Goal: Task Accomplishment & Management: Use online tool/utility

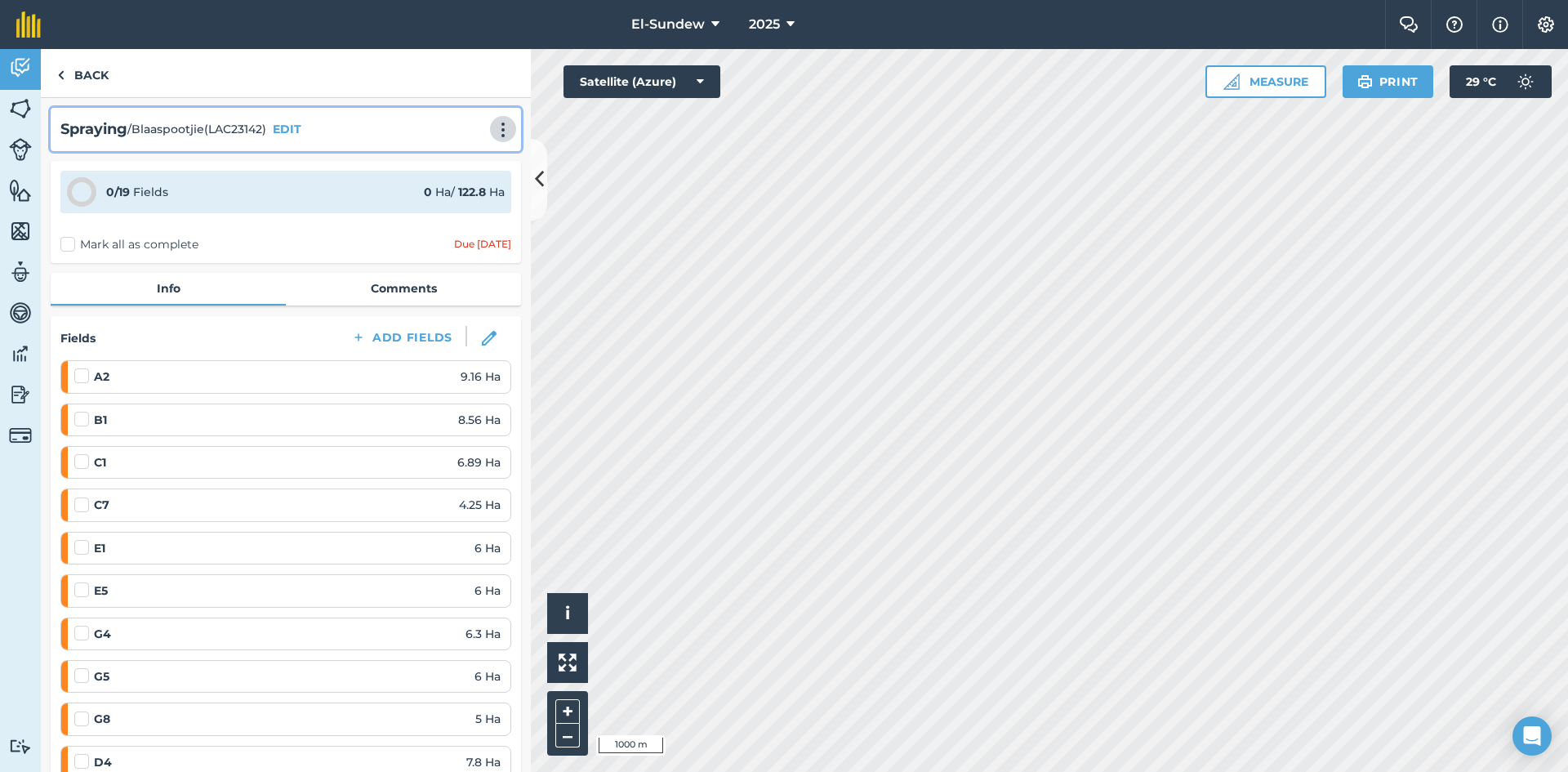
click at [493, 137] on img at bounding box center [503, 129] width 20 height 16
click at [433, 153] on link "Print" at bounding box center [469, 165] width 105 height 33
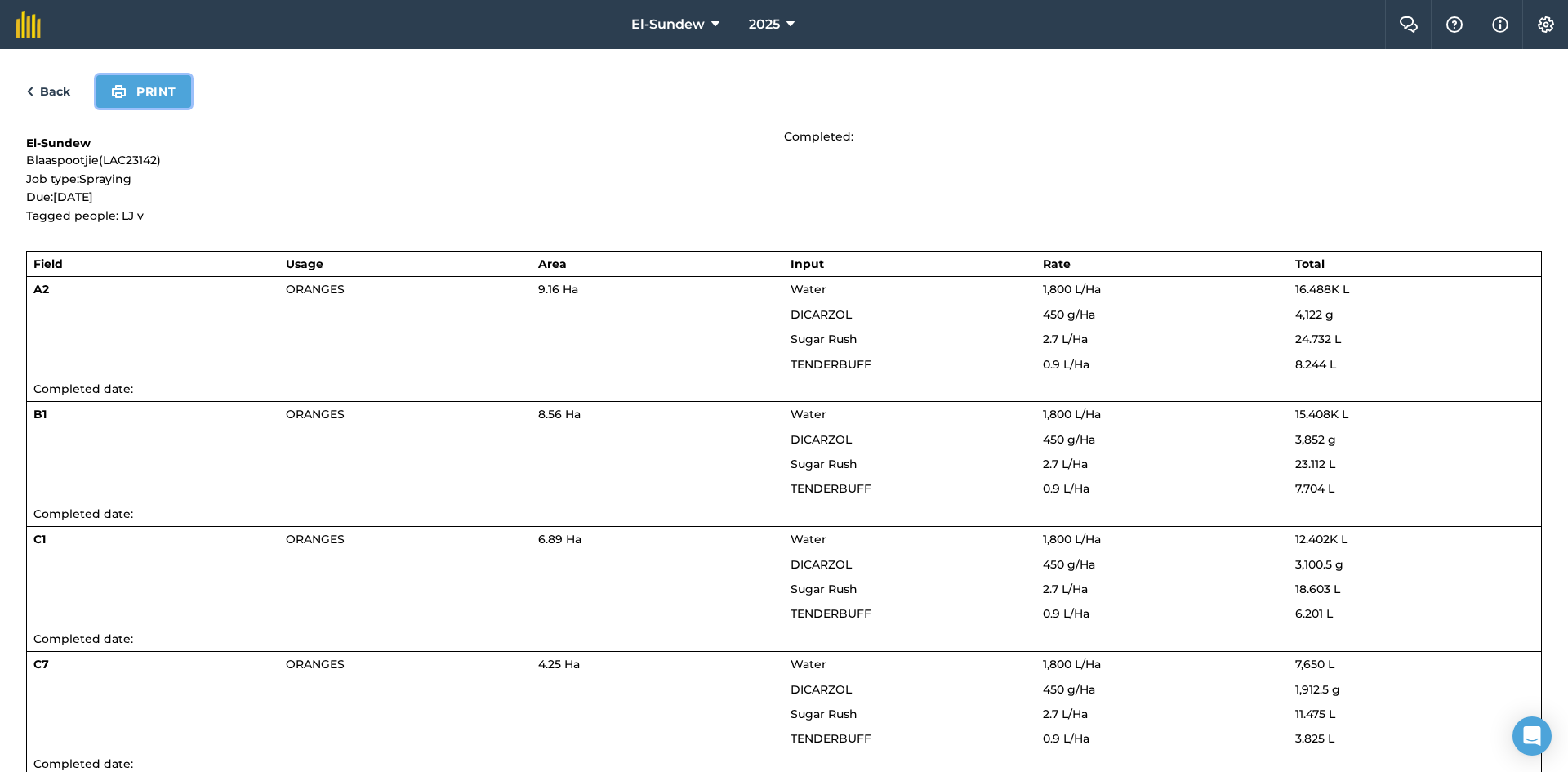
drag, startPoint x: 156, startPoint y: 87, endPoint x: 1203, endPoint y: 675, distance: 1200.8
click at [156, 87] on button "Print" at bounding box center [144, 91] width 95 height 33
click at [59, 92] on link "Back" at bounding box center [48, 91] width 44 height 19
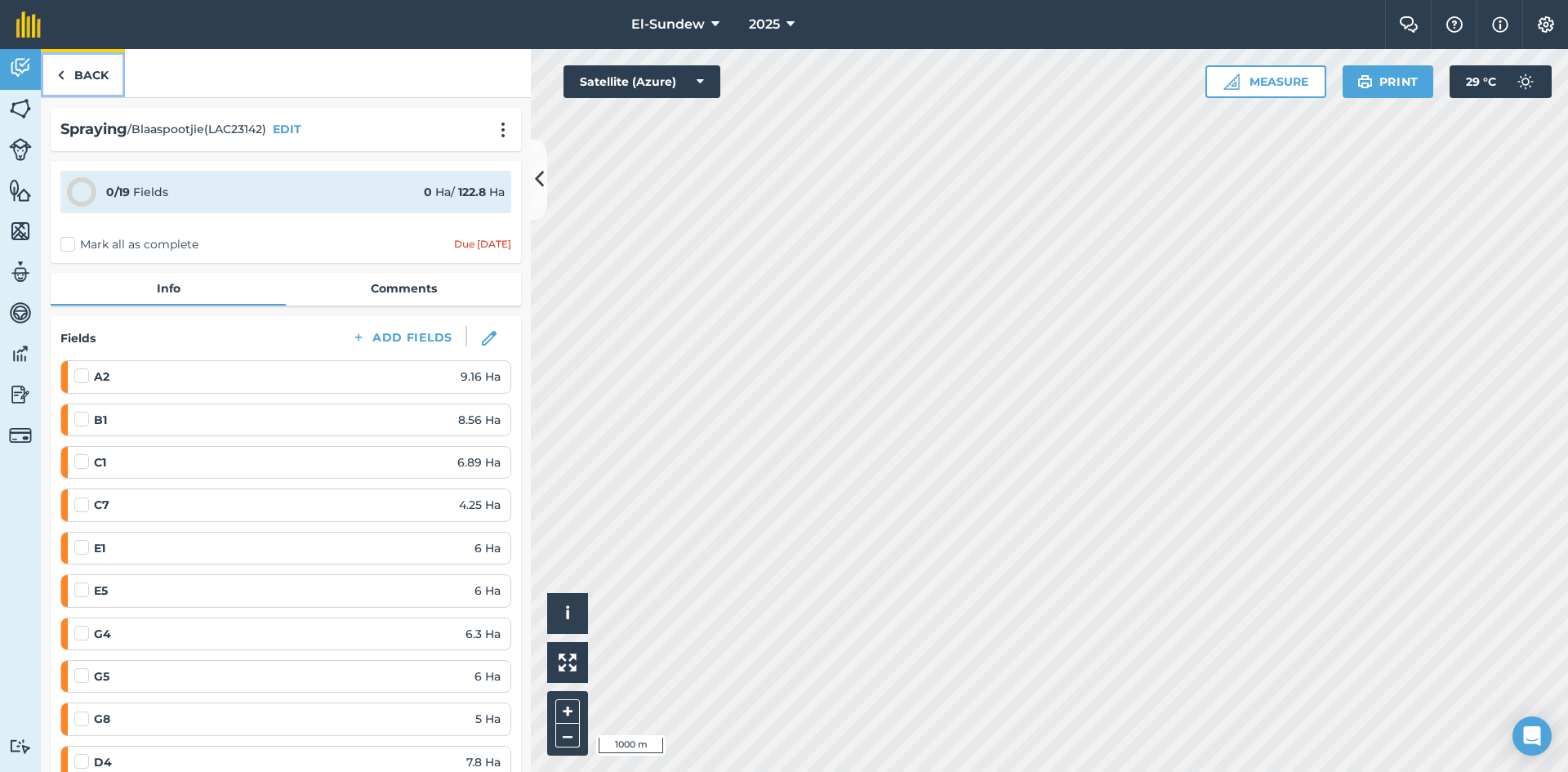
click at [113, 64] on link "Back" at bounding box center [82, 73] width 84 height 48
